Goal: Task Accomplishment & Management: Complete application form

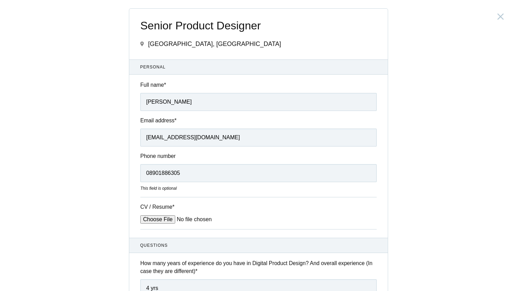
scroll to position [190, 0]
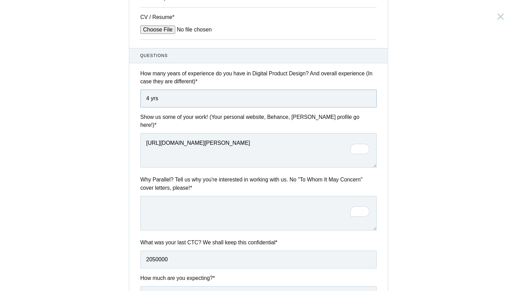
drag, startPoint x: 151, startPoint y: 100, endPoint x: 118, endPoint y: 104, distance: 33.8
click at [118, 104] on div "Senior Product Designer India, Bengaluru Submitting form failed, try again. Ret…" at bounding box center [258, 145] width 517 height 291
type input "3 yrs"
click at [185, 208] on textarea "To enrich screen reader interactions, please activate Accessibility in Grammarl…" at bounding box center [258, 213] width 236 height 35
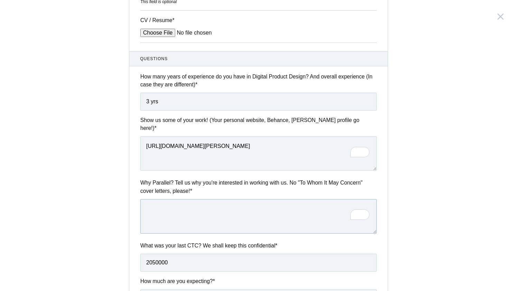
scroll to position [187, 0]
paste textarea "To be honest, I don’t have a very specific reason — I just felt drawn to your s…"
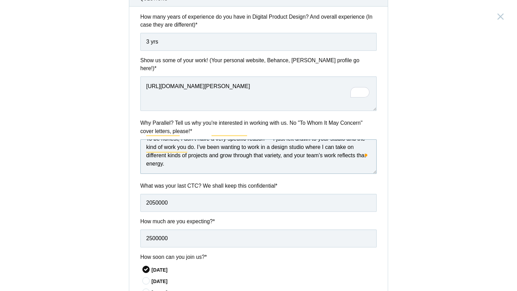
scroll to position [314, 0]
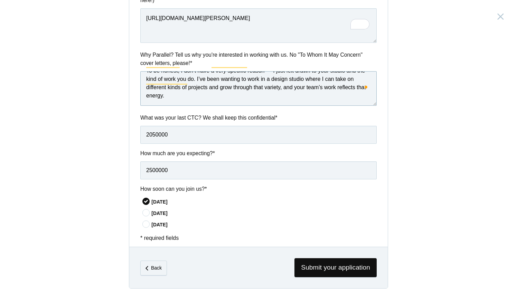
type textarea "To be honest, I don’t have a very specific reason — I just felt drawn to your s…"
click at [159, 130] on input "2050000" at bounding box center [258, 135] width 236 height 18
type input "20,50,000"
click at [161, 163] on input "2500000" at bounding box center [258, 170] width 236 height 18
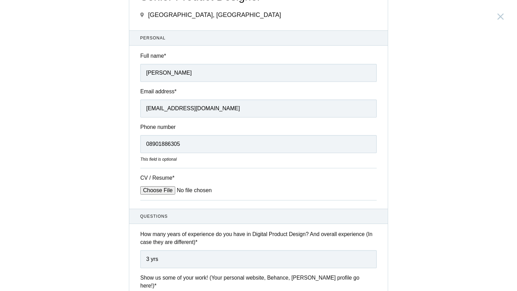
scroll to position [32, 0]
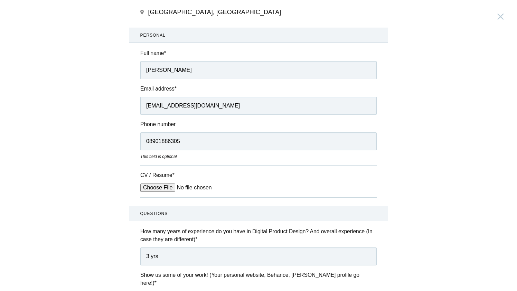
type input "25,00,000"
click at [149, 146] on input "08901886305" at bounding box center [258, 141] width 236 height 18
click at [149, 144] on input "08901886305" at bounding box center [258, 141] width 236 height 18
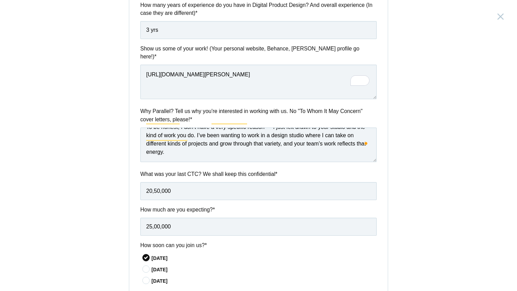
scroll to position [0, 0]
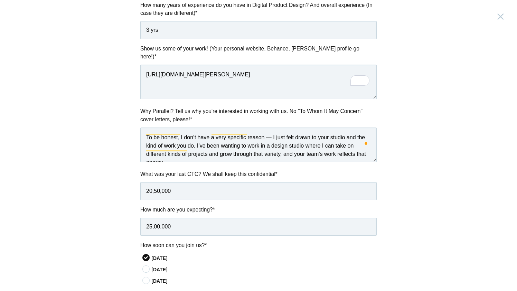
type input "8901886305"
drag, startPoint x: 180, startPoint y: 129, endPoint x: 267, endPoint y: 127, distance: 87.1
click at [267, 127] on textarea "To be honest, I don’t have a very specific reason — I just felt drawn to your s…" at bounding box center [258, 144] width 236 height 35
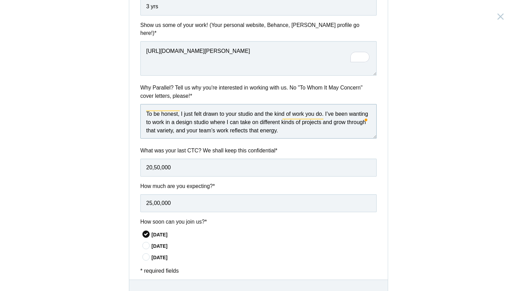
scroll to position [314, 0]
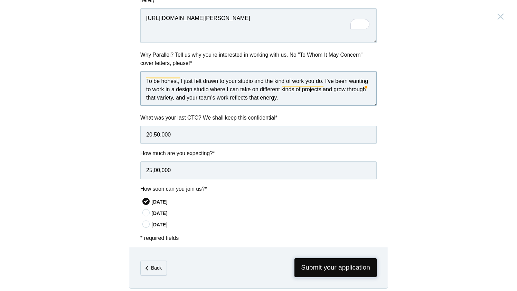
type textarea "To be honest, I just felt drawn to your studio and the kind of work you do. I’v…"
click at [347, 268] on span "Submit your application" at bounding box center [335, 267] width 82 height 19
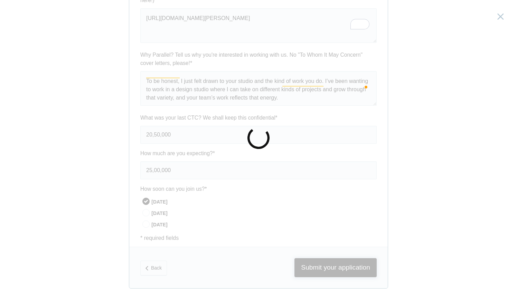
scroll to position [0, 0]
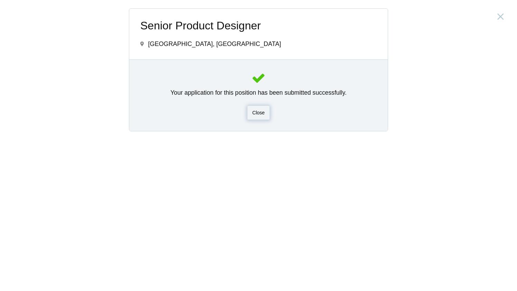
click at [257, 115] on span "Close" at bounding box center [258, 113] width 12 height 6
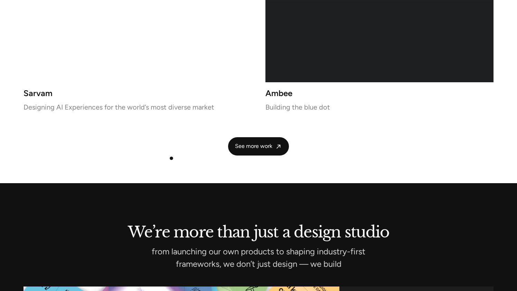
scroll to position [1535, 0]
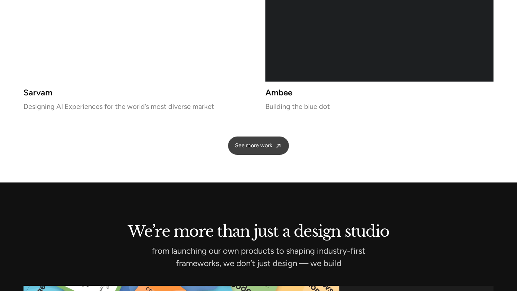
click at [254, 146] on span "See more work" at bounding box center [253, 145] width 37 height 7
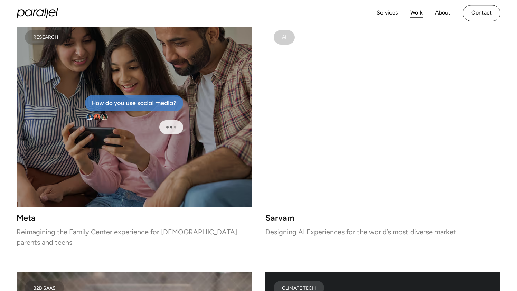
scroll to position [2155, 0]
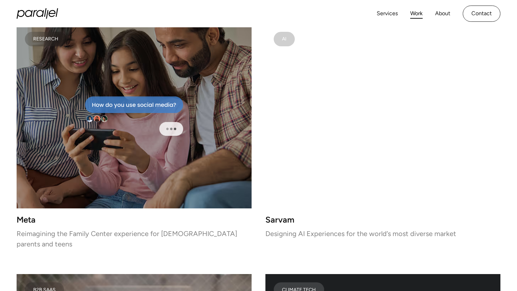
click at [210, 151] on div at bounding box center [134, 115] width 235 height 185
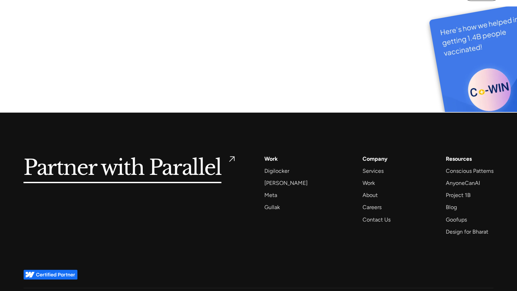
scroll to position [3779, 0]
